Goal: Information Seeking & Learning: Learn about a topic

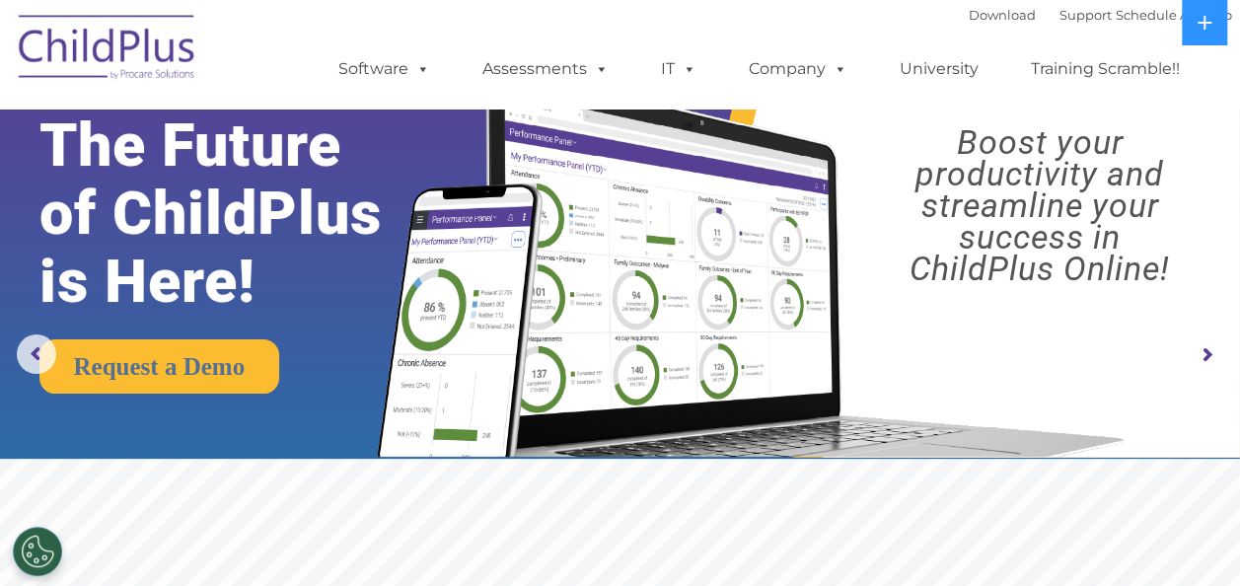
click at [557, 75] on link "Assessments" at bounding box center [545, 68] width 166 height 39
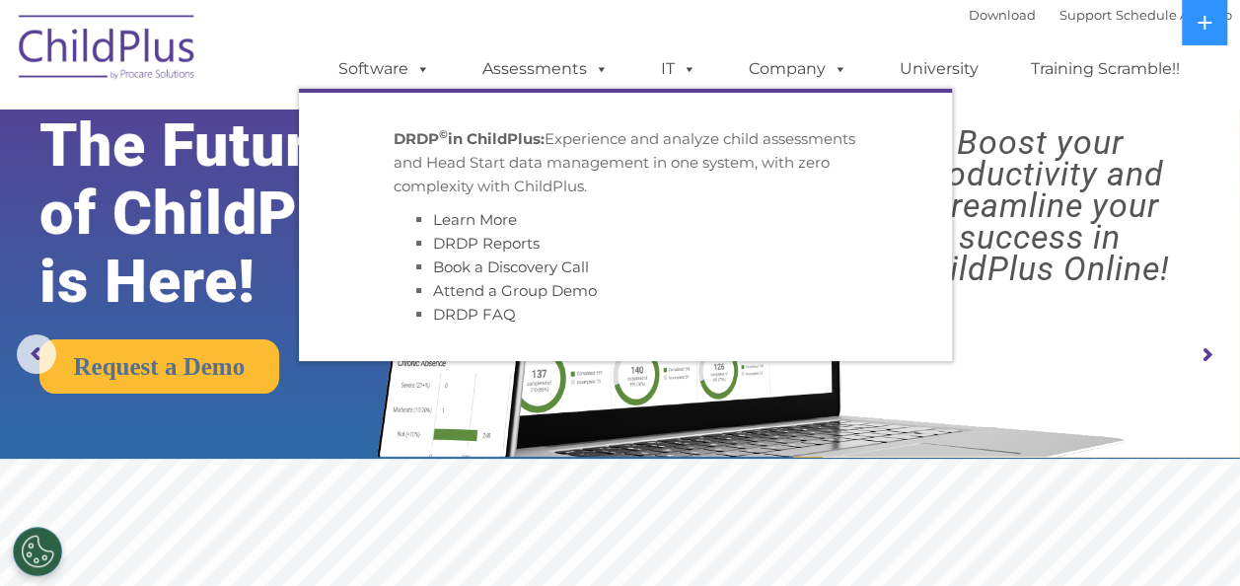
click at [785, 64] on link "Company" at bounding box center [798, 68] width 138 height 39
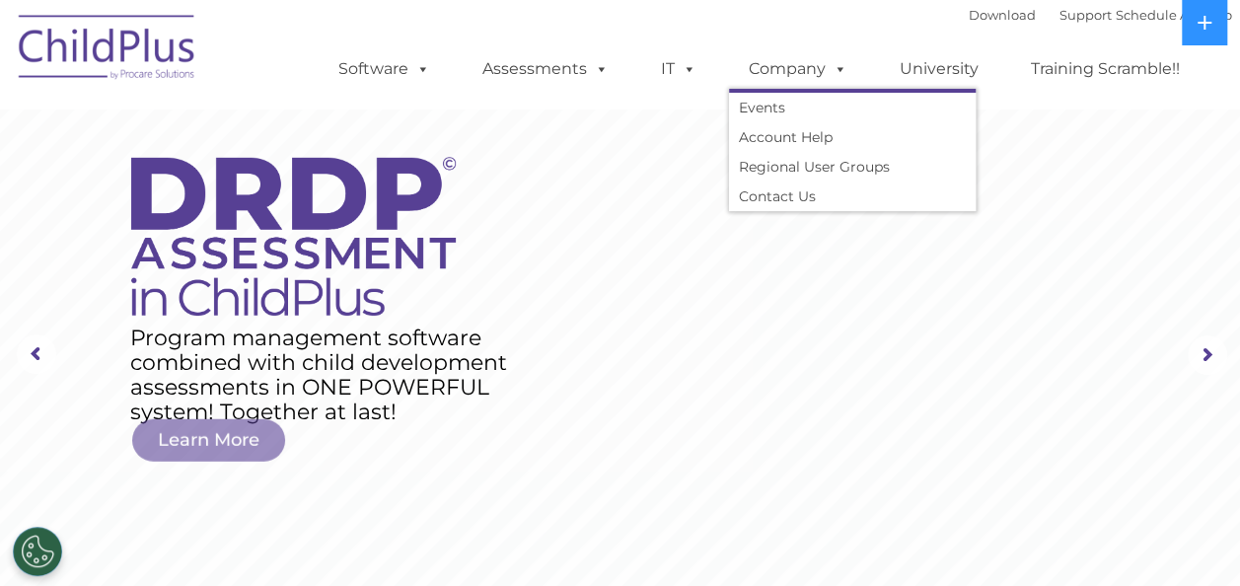
click at [392, 73] on link "Software" at bounding box center [384, 68] width 131 height 39
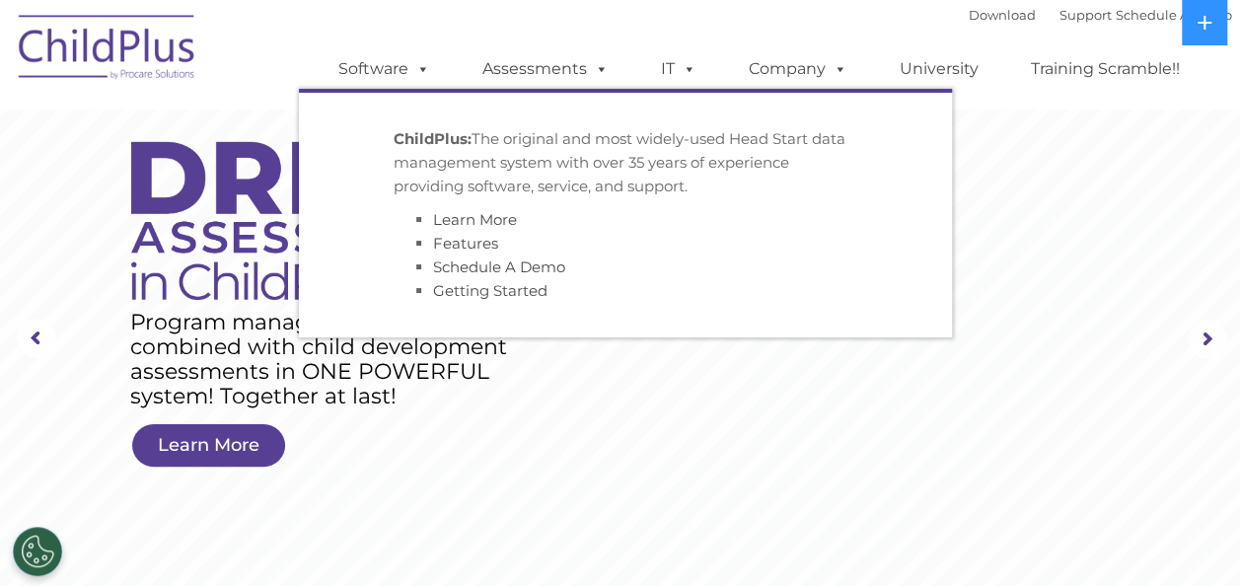
scroll to position [42, 0]
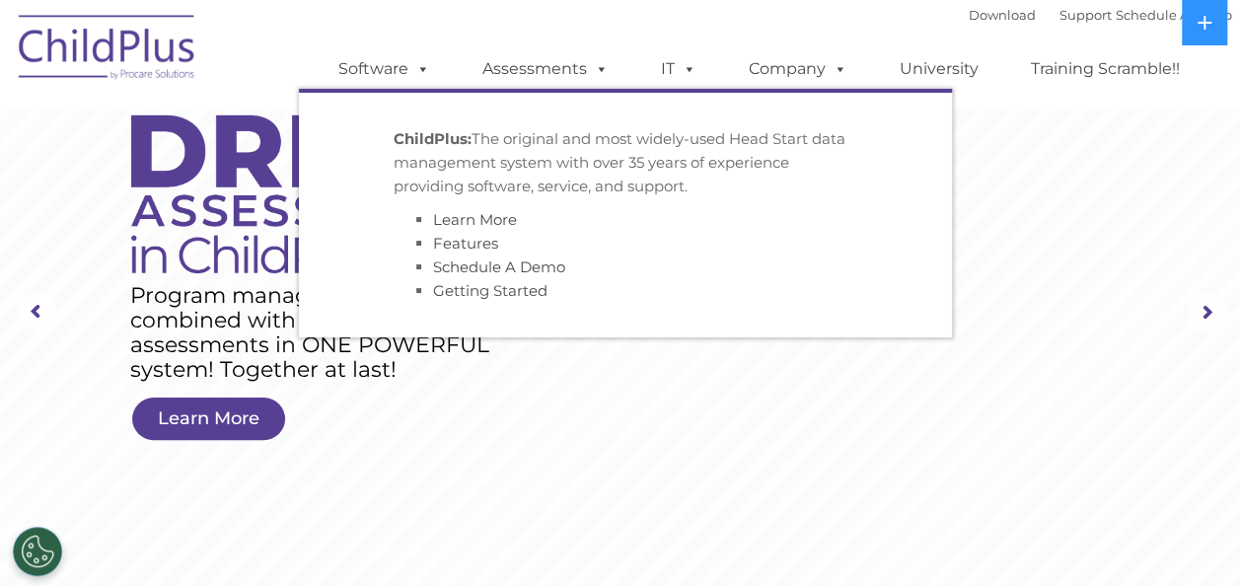
click at [1196, 29] on icon at bounding box center [1204, 23] width 16 height 16
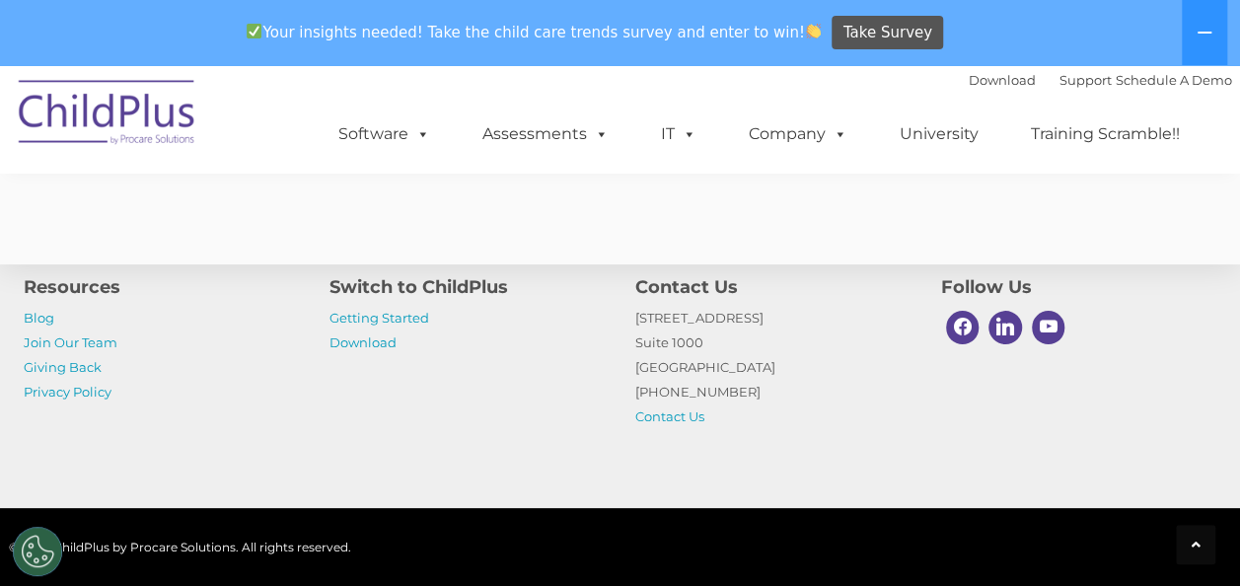
scroll to position [3855, 0]
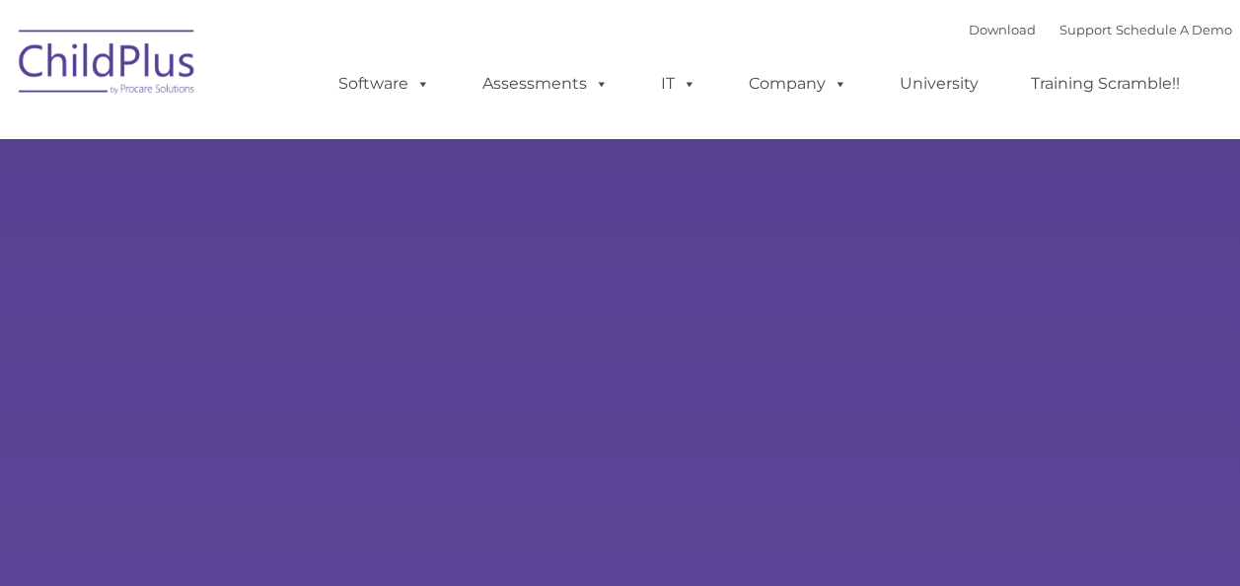
type input ""
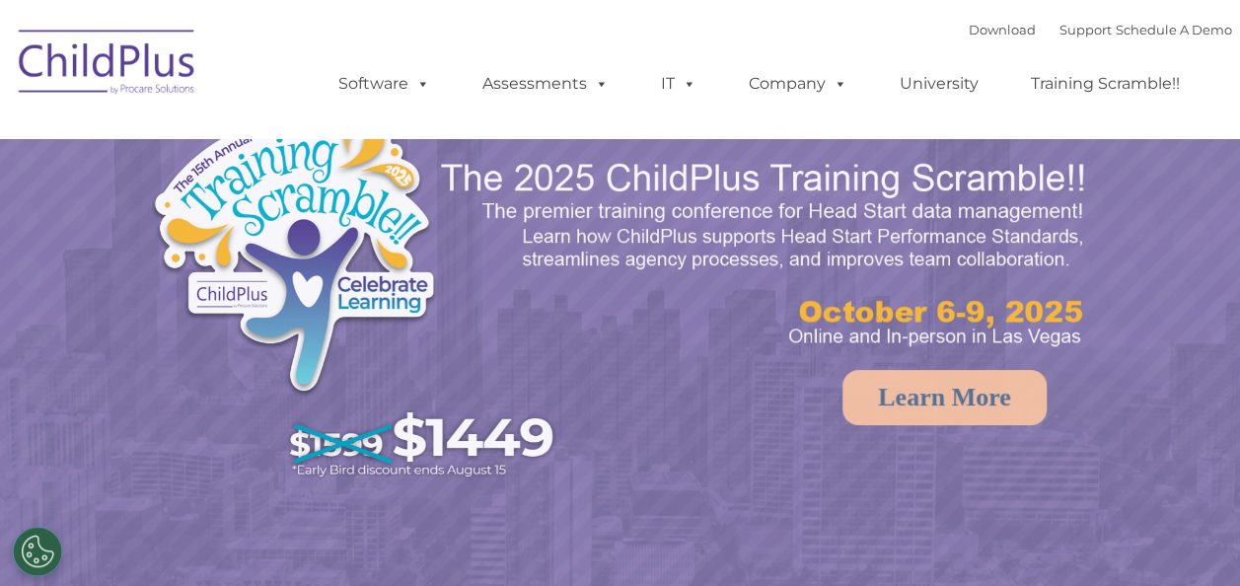
select select "MEDIUM"
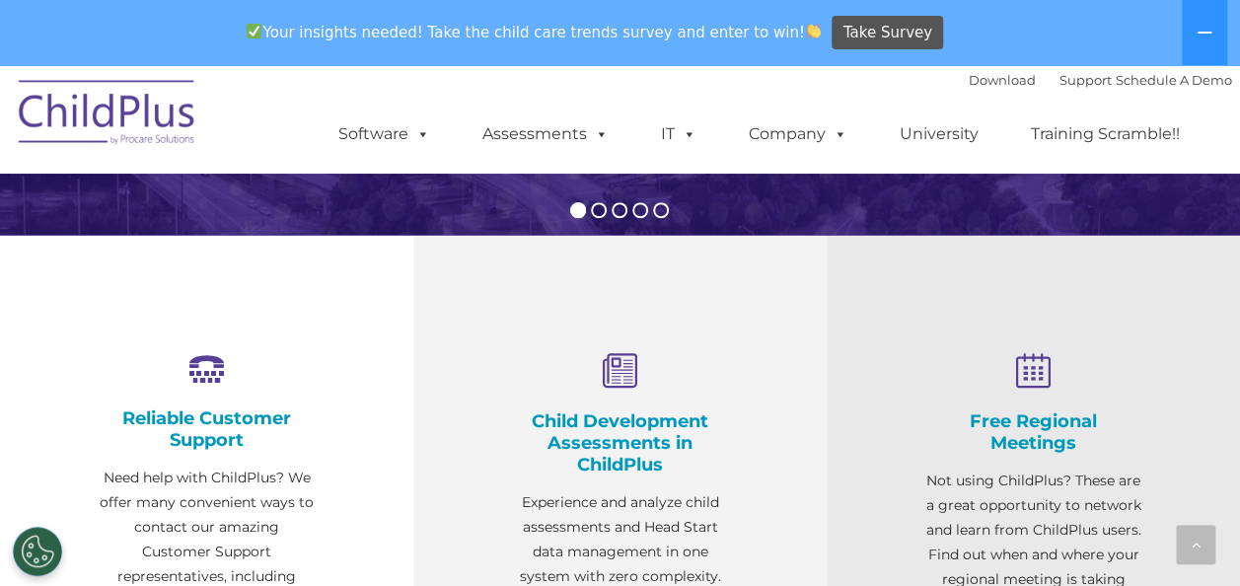
scroll to position [607, 0]
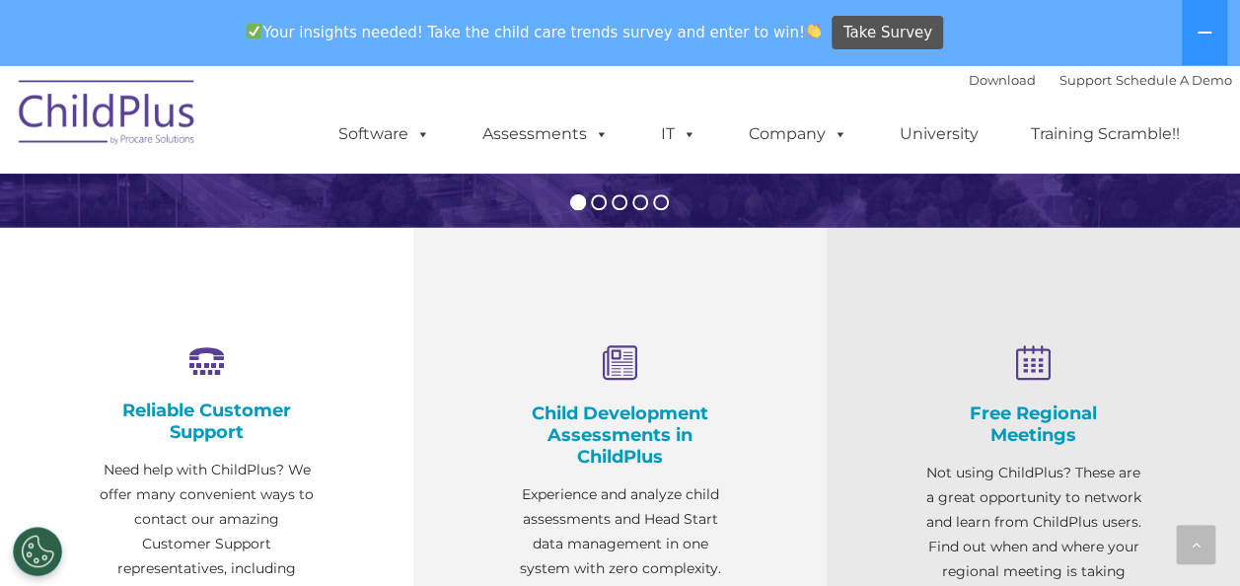
click at [621, 390] on div "Child Development Assessments in ChildPlus Experience and analyze child assessm…" at bounding box center [620, 487] width 216 height 285
click at [611, 385] on div "Child Development Assessments in ChildPlus Experience and analyze child assessm…" at bounding box center [620, 487] width 216 height 285
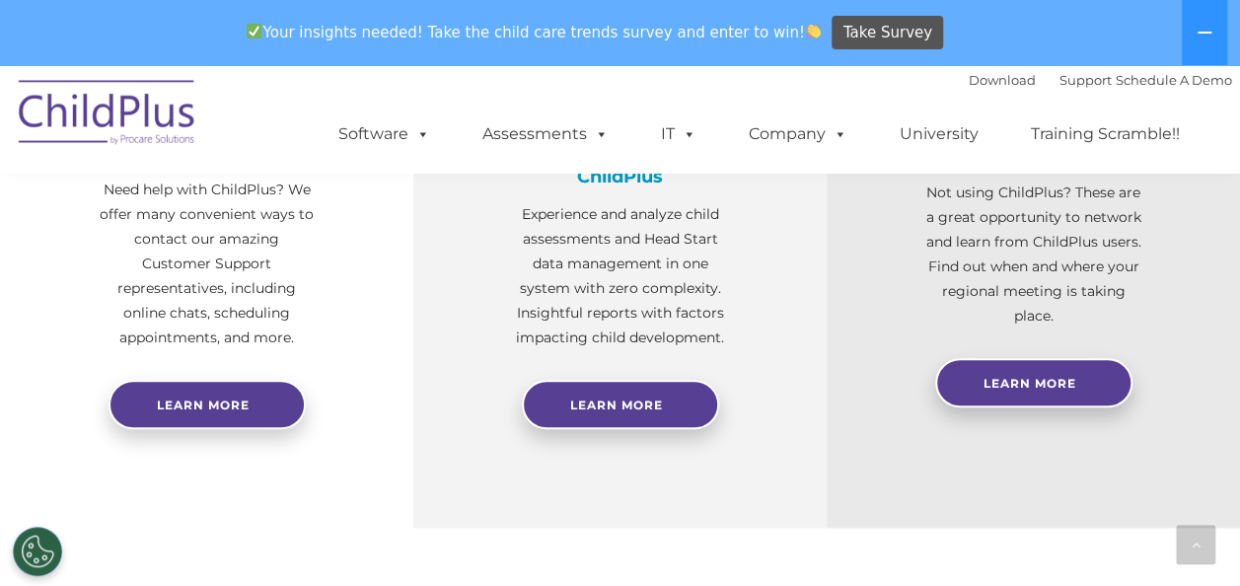
scroll to position [889, 0]
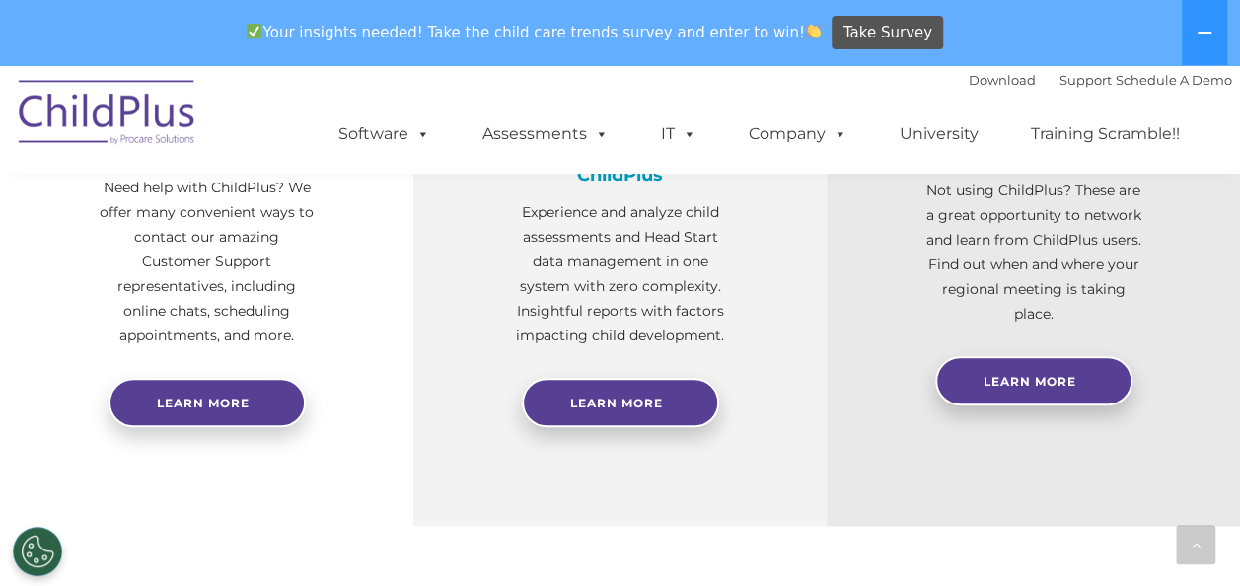
click at [690, 138] on span at bounding box center [685, 133] width 22 height 19
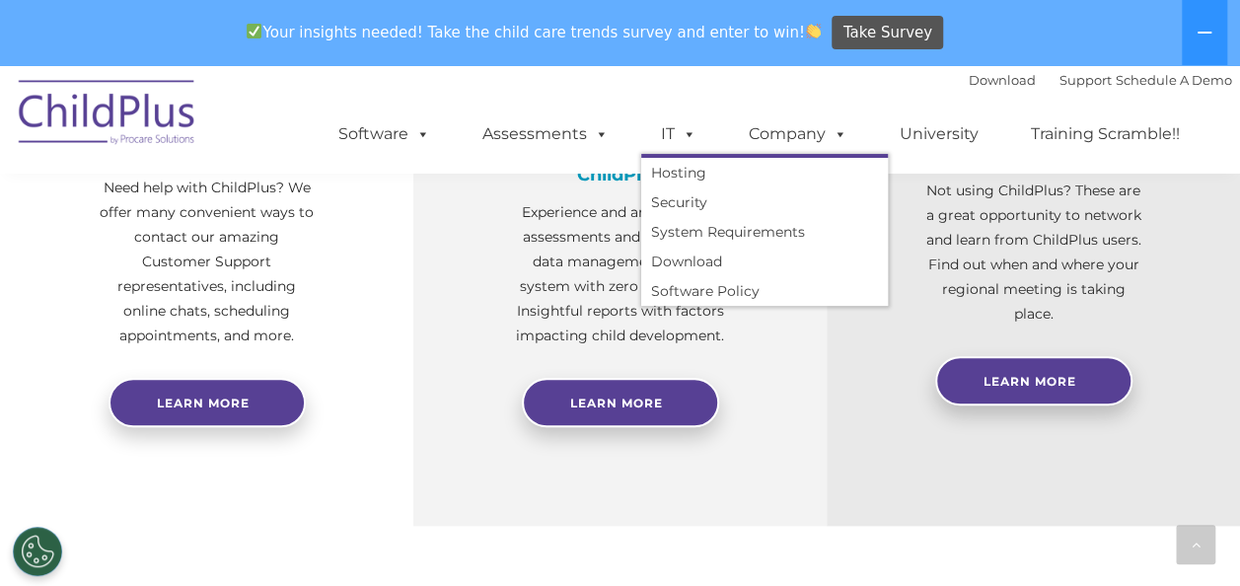
click at [596, 143] on span at bounding box center [598, 133] width 22 height 19
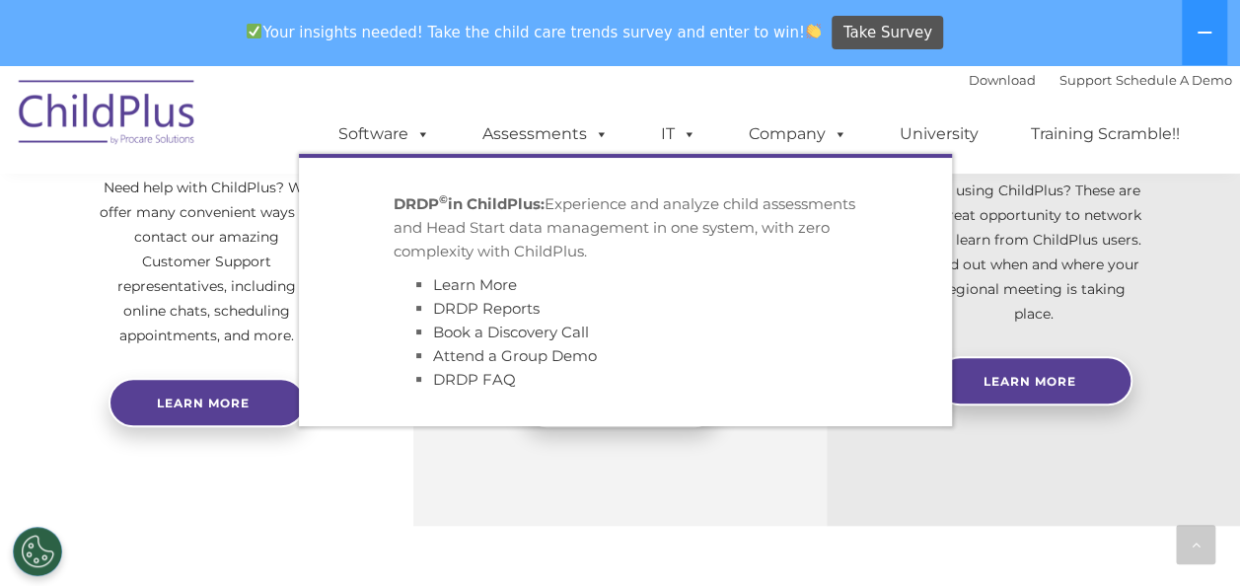
click at [411, 140] on span at bounding box center [419, 133] width 22 height 19
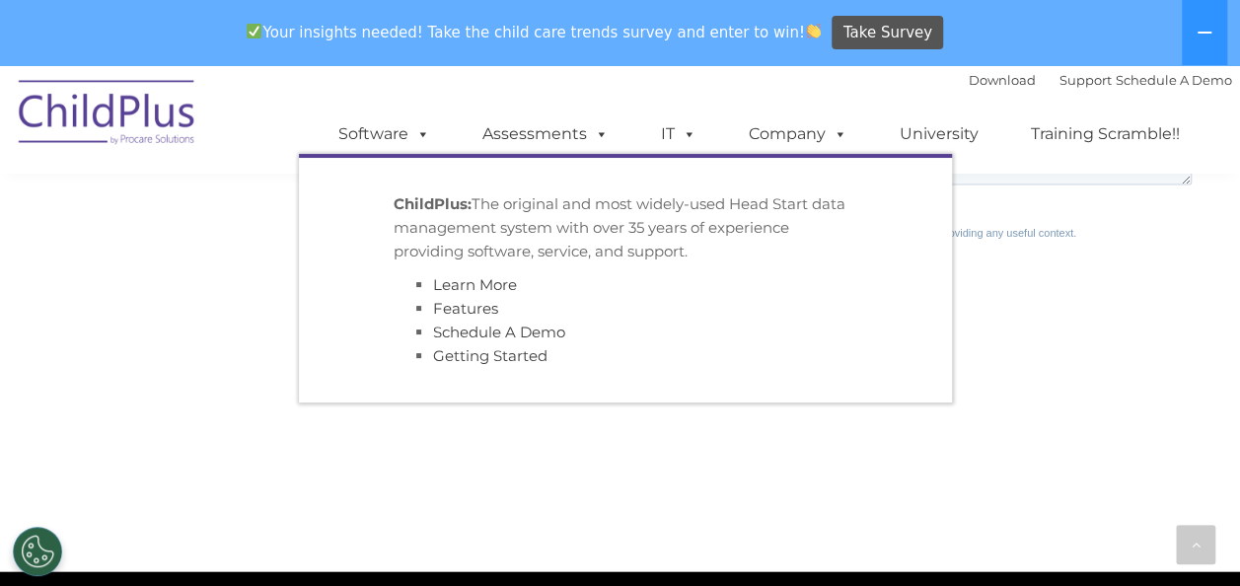
scroll to position [2005, 0]
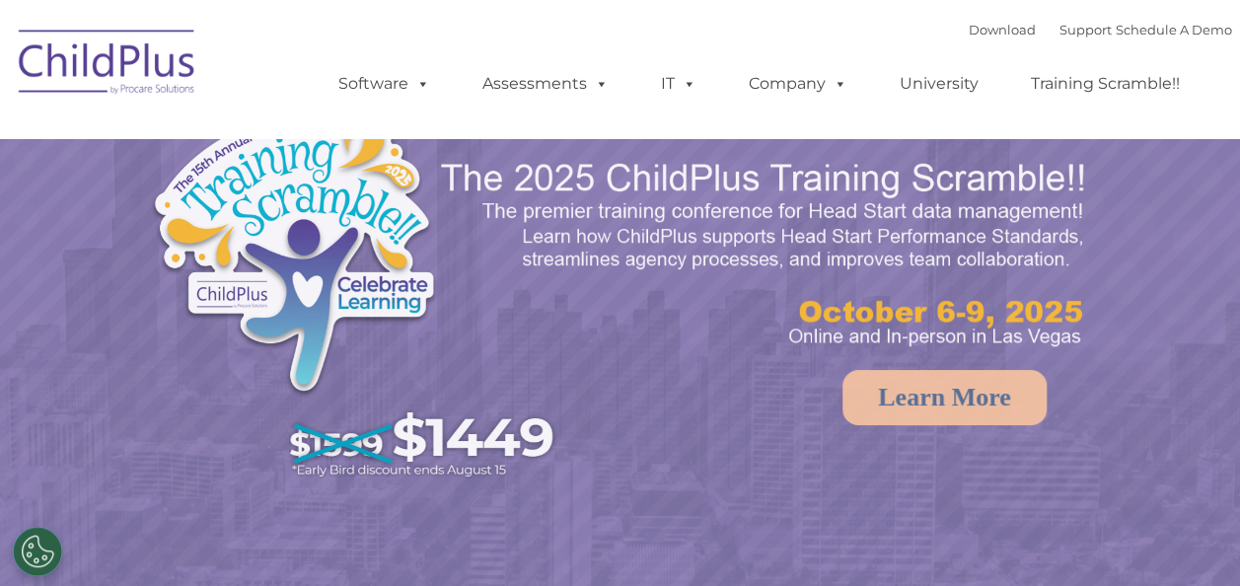
select select "MEDIUM"
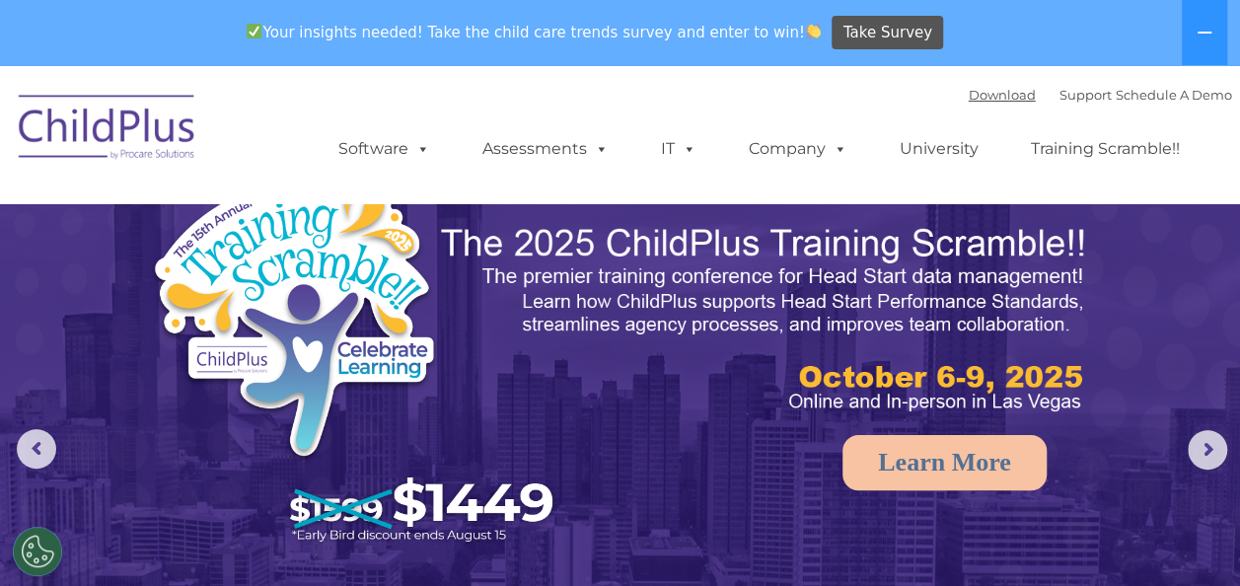
click at [968, 91] on link "Download" at bounding box center [1001, 95] width 67 height 16
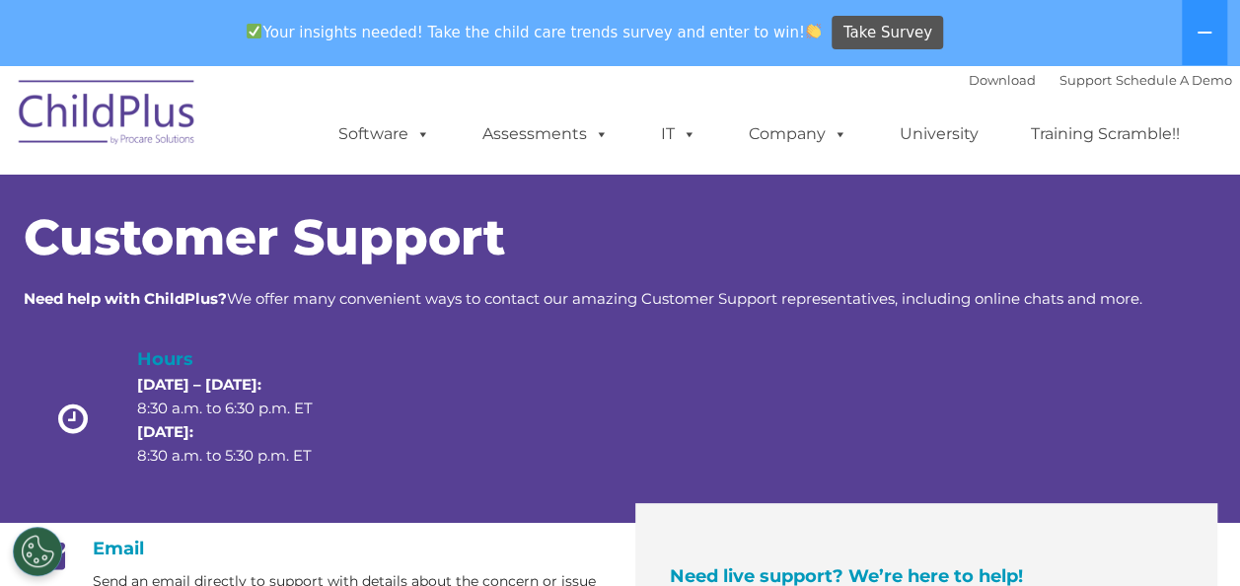
click at [1074, 284] on div "Customer Support Need help with ChildPlus? We offer many convenient ways to con…" at bounding box center [620, 262] width 1193 height 98
